Goal: Find specific page/section: Find specific page/section

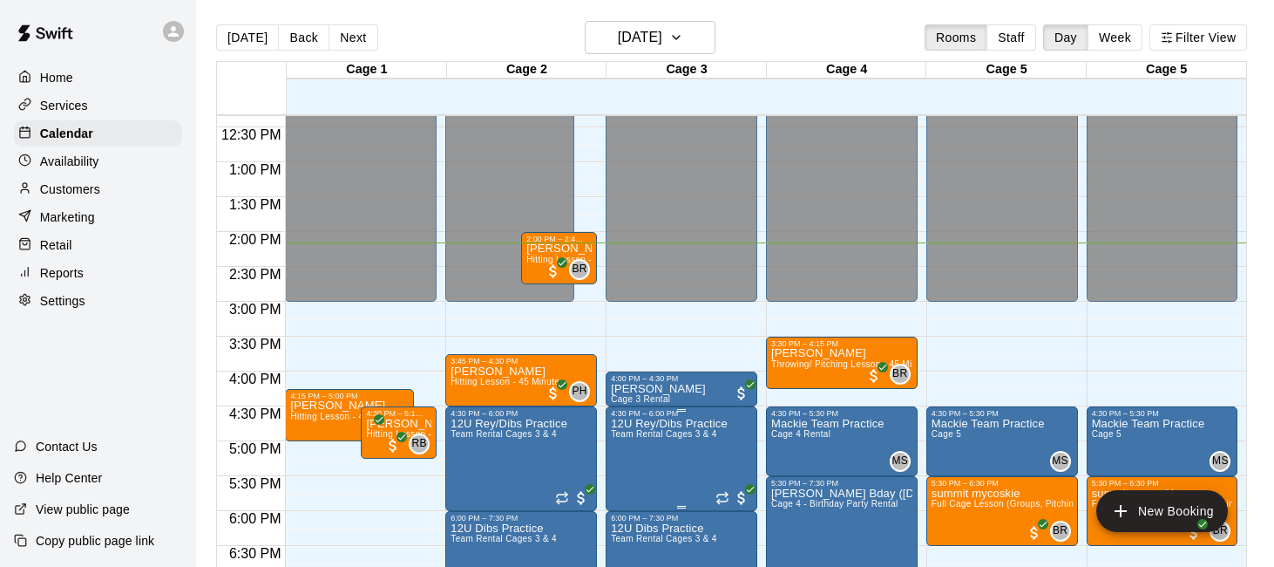
scroll to position [859, 0]
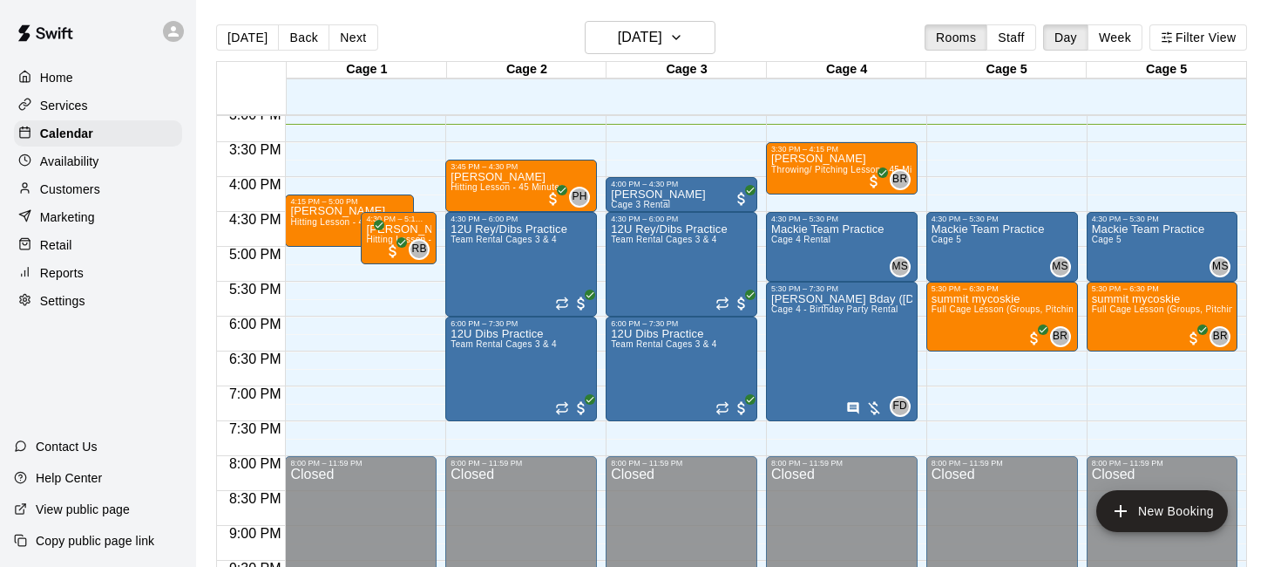
scroll to position [1057, 0]
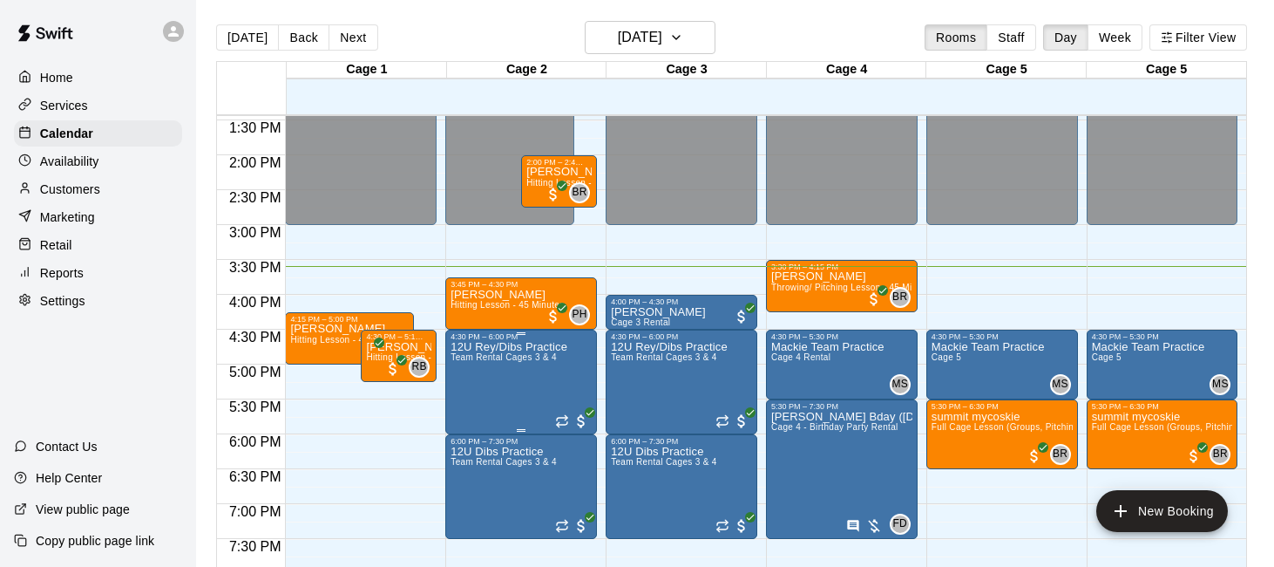
scroll to position [936, 0]
